Goal: Use online tool/utility

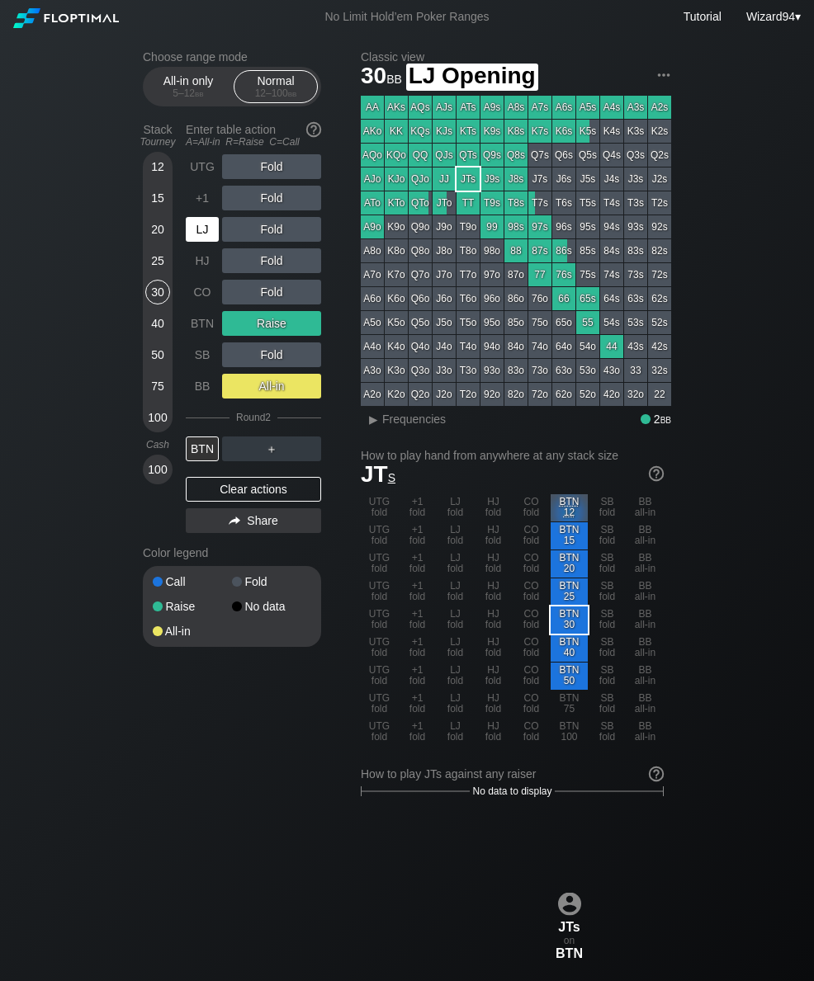
click at [194, 242] on div "LJ" at bounding box center [202, 229] width 33 height 25
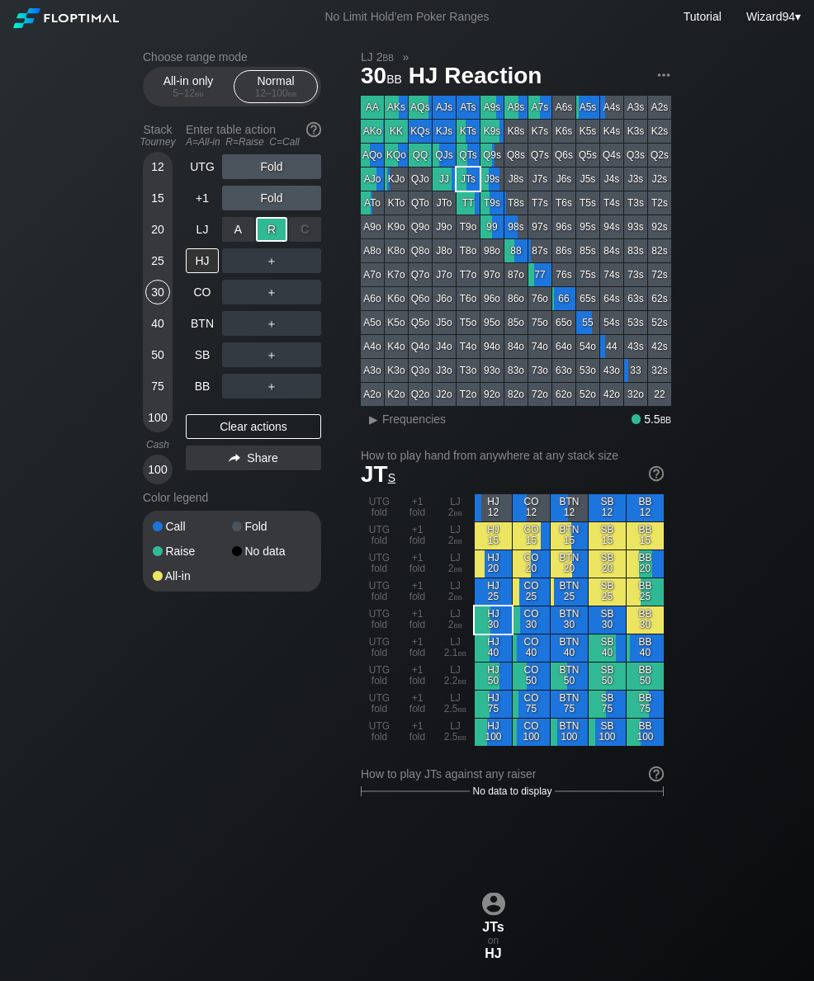
click at [196, 367] on div "SB" at bounding box center [202, 355] width 33 height 25
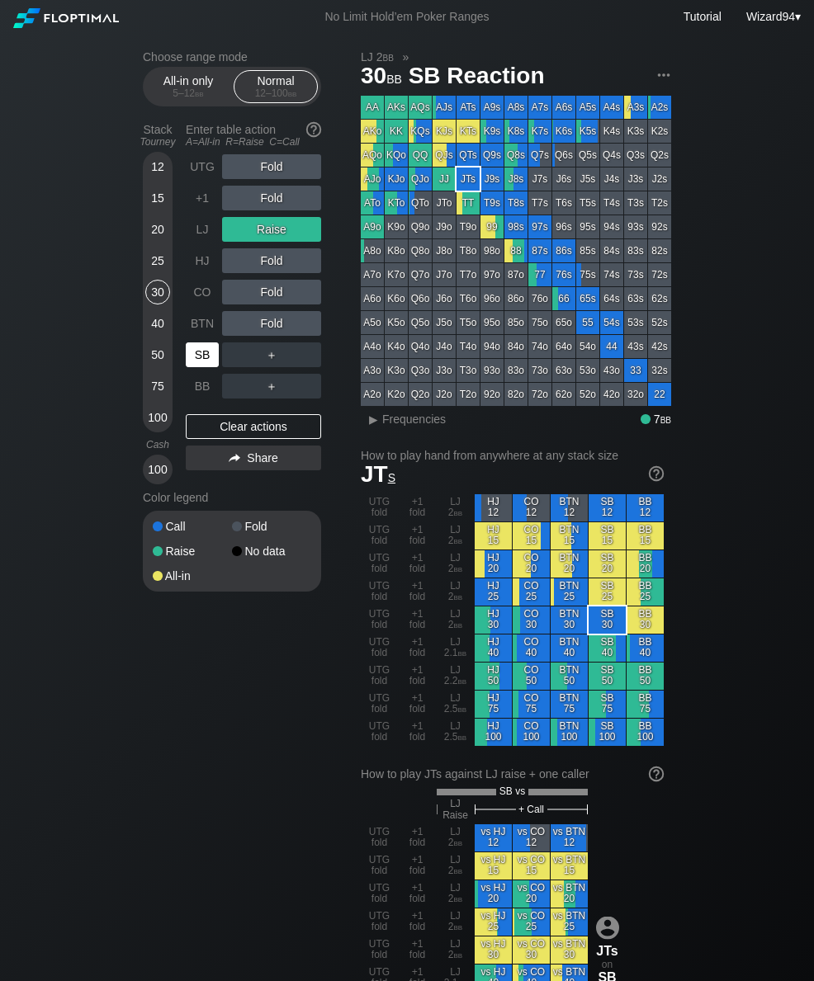
click at [197, 207] on div "+1" at bounding box center [202, 198] width 33 height 25
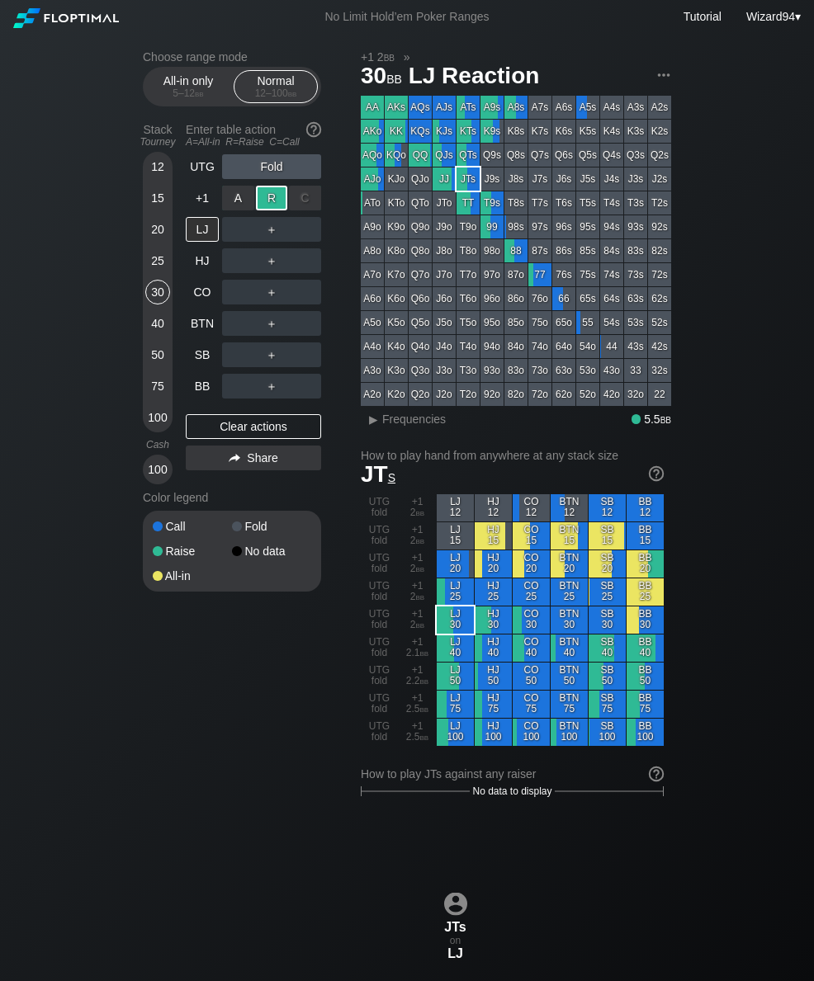
click at [206, 361] on div "SB" at bounding box center [202, 355] width 33 height 25
